Goal: Task Accomplishment & Management: Use online tool/utility

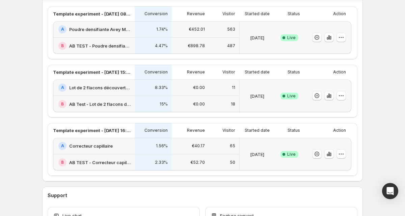
scroll to position [182, 0]
click at [329, 37] on icon "button" at bounding box center [328, 37] width 1 height 4
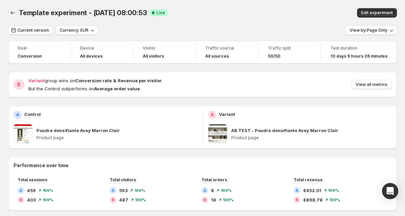
click at [39, 30] on span "Current version" at bounding box center [33, 30] width 31 height 5
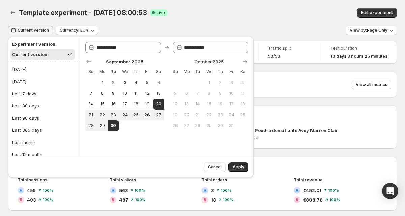
click at [39, 30] on span "Current version" at bounding box center [33, 30] width 31 height 5
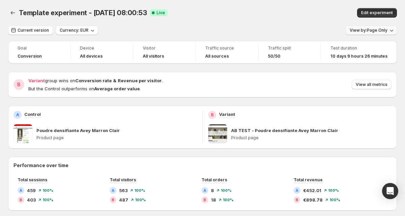
click at [379, 28] on button "View by: Page Only" at bounding box center [371, 30] width 51 height 9
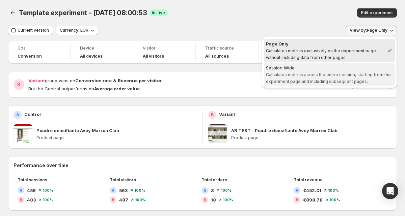
click at [360, 79] on span "Calculates metrics across the entire session, starting from the experiment page…" at bounding box center [328, 78] width 125 height 12
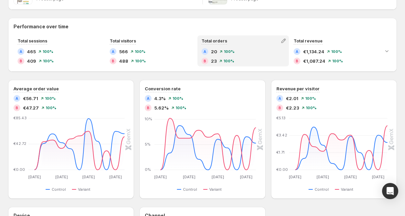
scroll to position [139, 0]
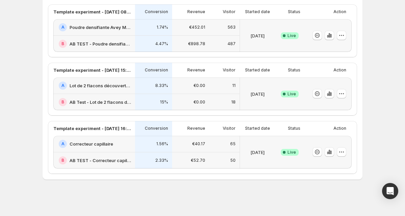
scroll to position [59, 0]
click at [332, 153] on icon "button" at bounding box center [329, 152] width 7 height 7
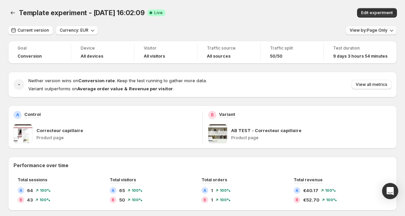
click at [374, 33] on button "View by: Page Only" at bounding box center [371, 30] width 51 height 9
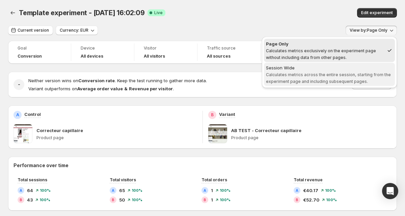
click at [346, 82] on span "Calculates metrics across the entire session, starting from the experiment page…" at bounding box center [328, 78] width 125 height 12
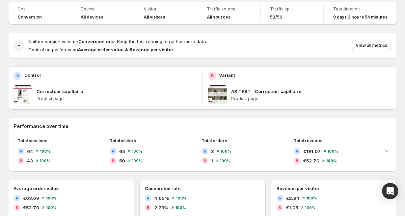
scroll to position [42, 0]
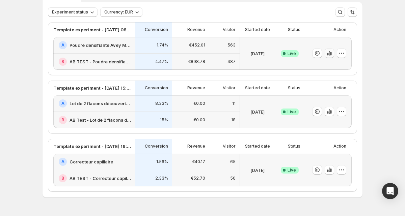
click at [330, 54] on icon "button" at bounding box center [329, 53] width 1 height 4
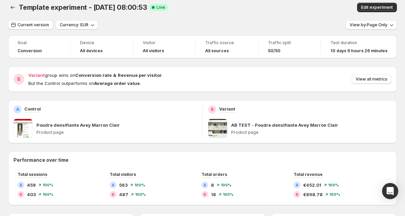
scroll to position [4, 0]
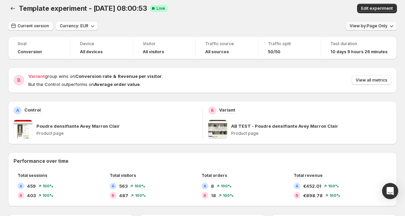
click at [388, 27] on icon "button" at bounding box center [391, 26] width 7 height 7
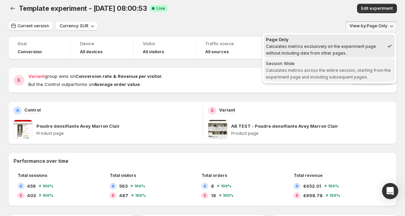
click at [341, 76] on span "Calculates metrics across the entire session, starting from the experiment page…" at bounding box center [328, 74] width 125 height 12
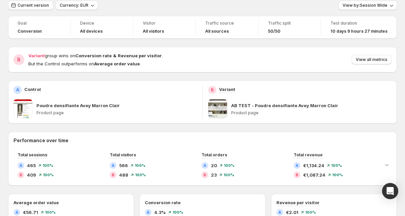
scroll to position [7, 0]
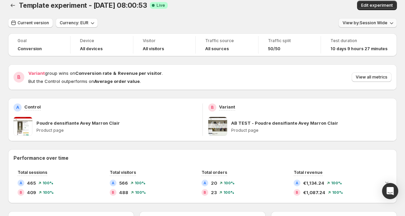
click at [371, 21] on span "View by: Session Wide" at bounding box center [365, 22] width 45 height 5
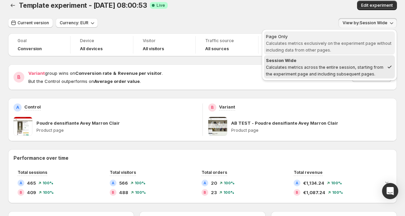
click at [363, 43] on span "Calculates metrics exclusively on the experiment page without including data fr…" at bounding box center [329, 47] width 126 height 12
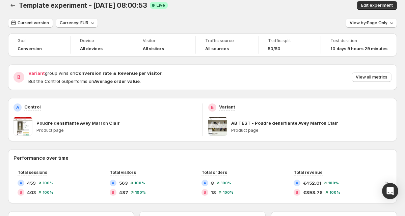
scroll to position [12, 0]
